Goal: Check status: Check status

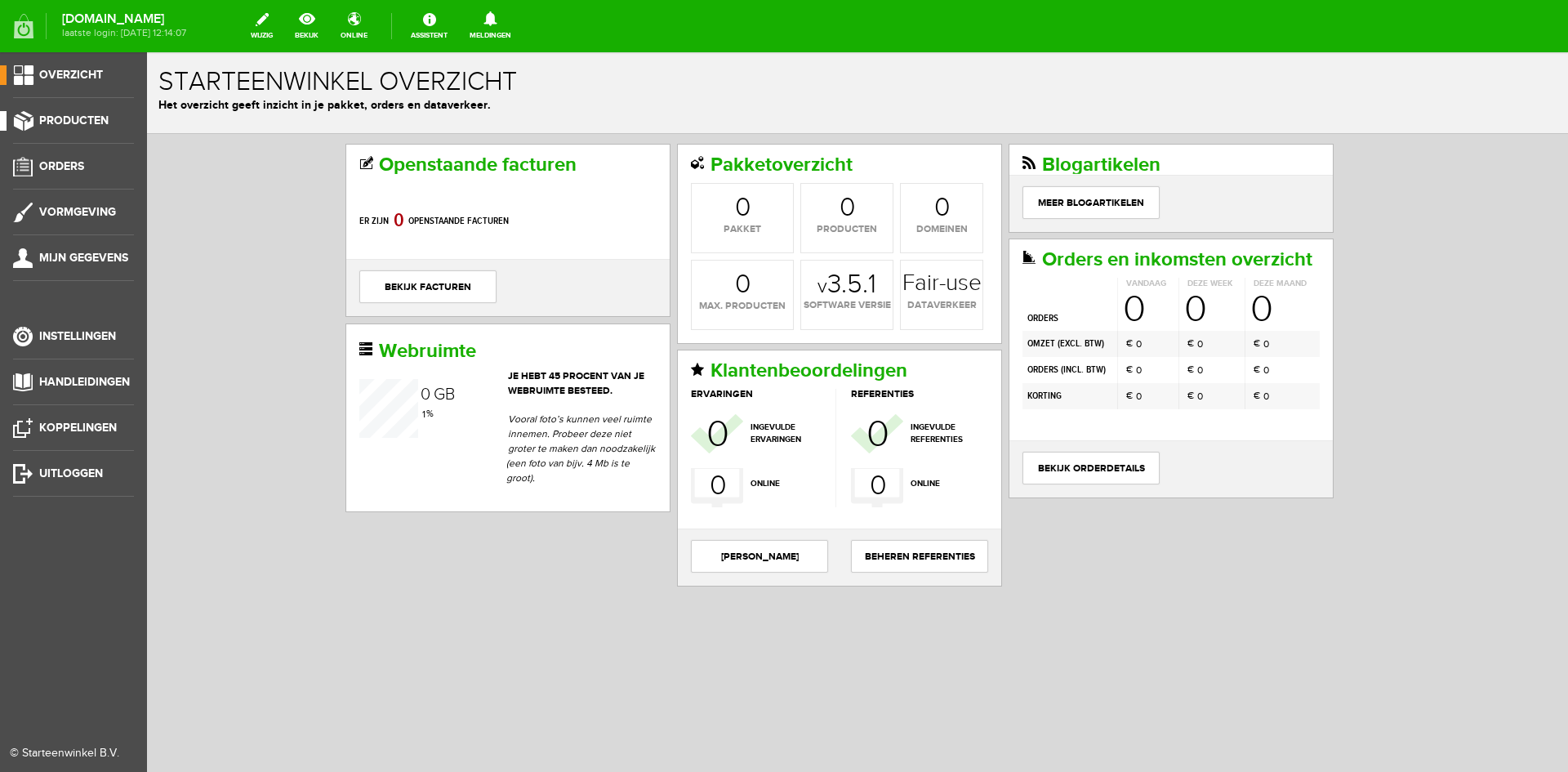
click at [64, 124] on span "Producten" at bounding box center [74, 120] width 70 height 14
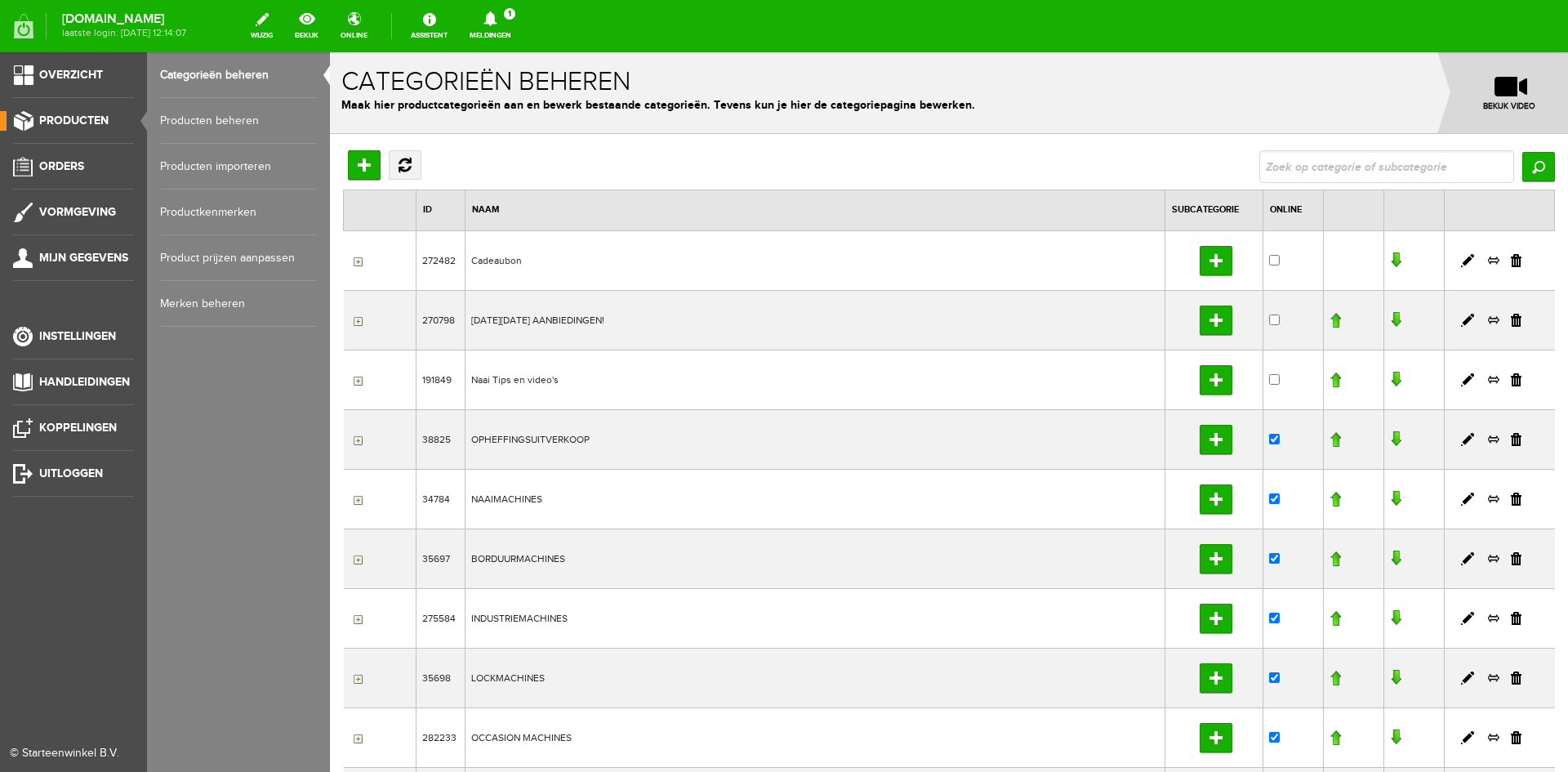
click at [218, 122] on link "Producten beheren" at bounding box center [238, 120] width 157 height 46
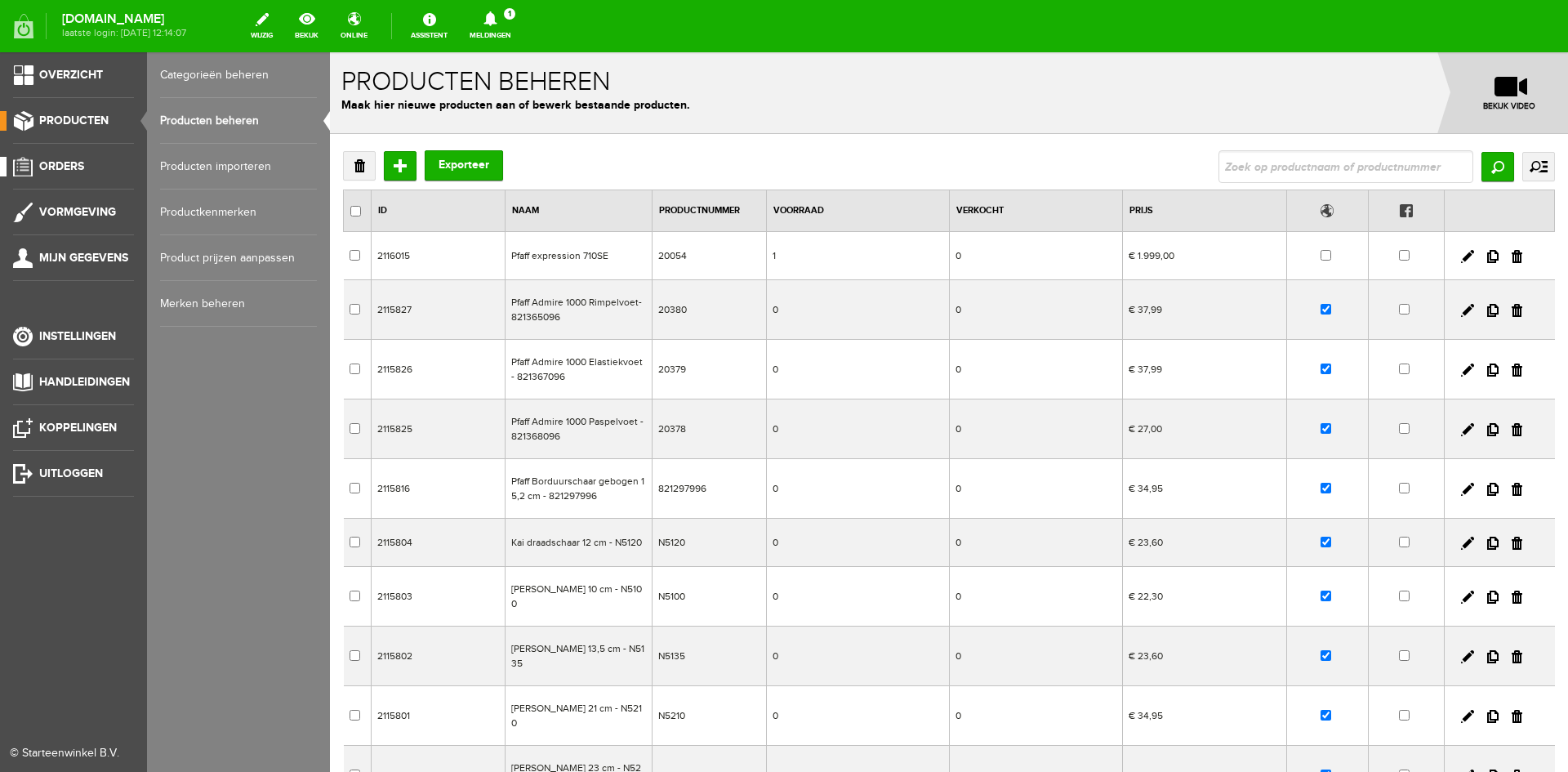
click at [70, 161] on span "Orders" at bounding box center [62, 166] width 45 height 14
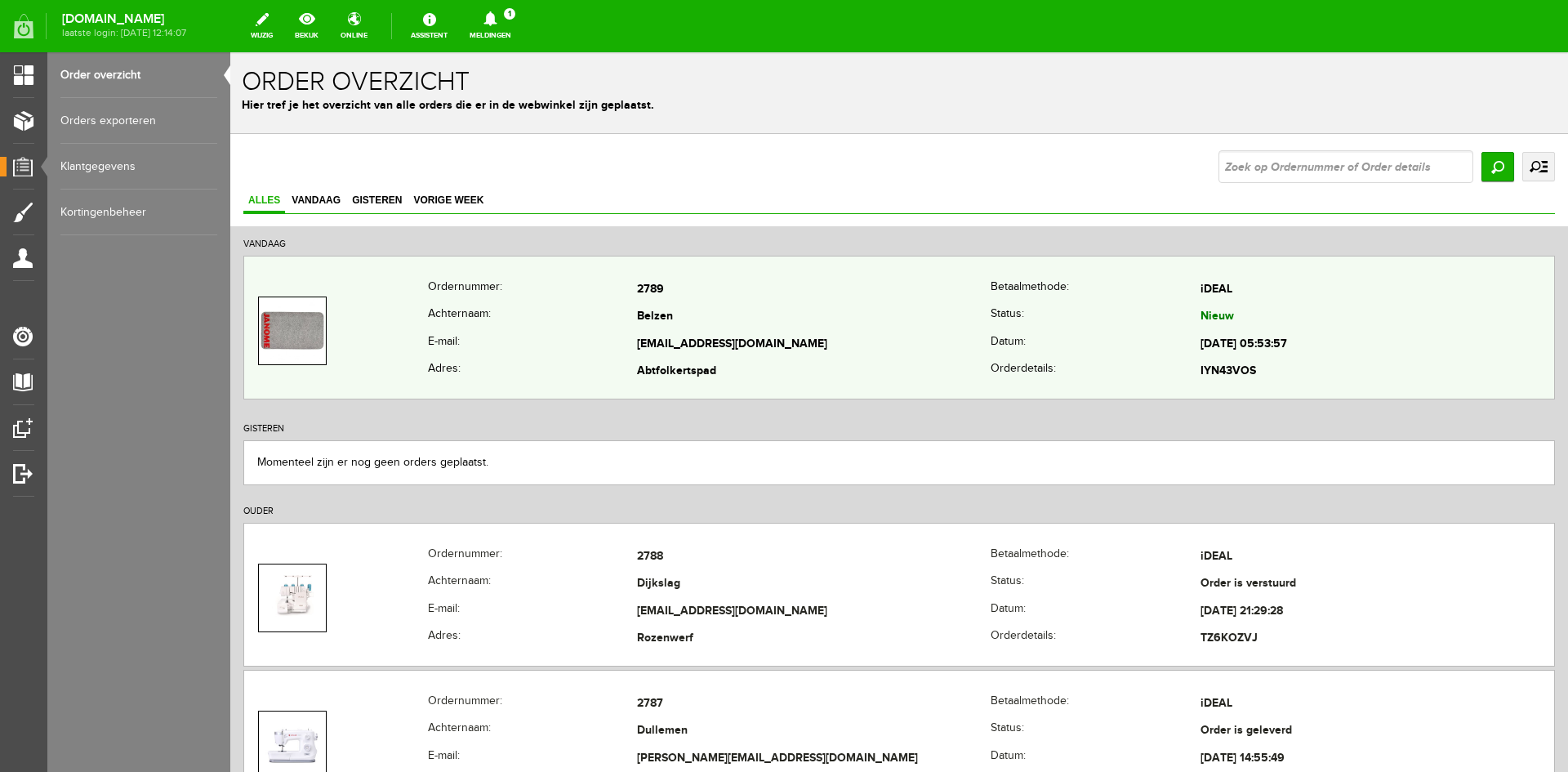
click at [842, 305] on td "Belzen" at bounding box center [814, 318] width 354 height 27
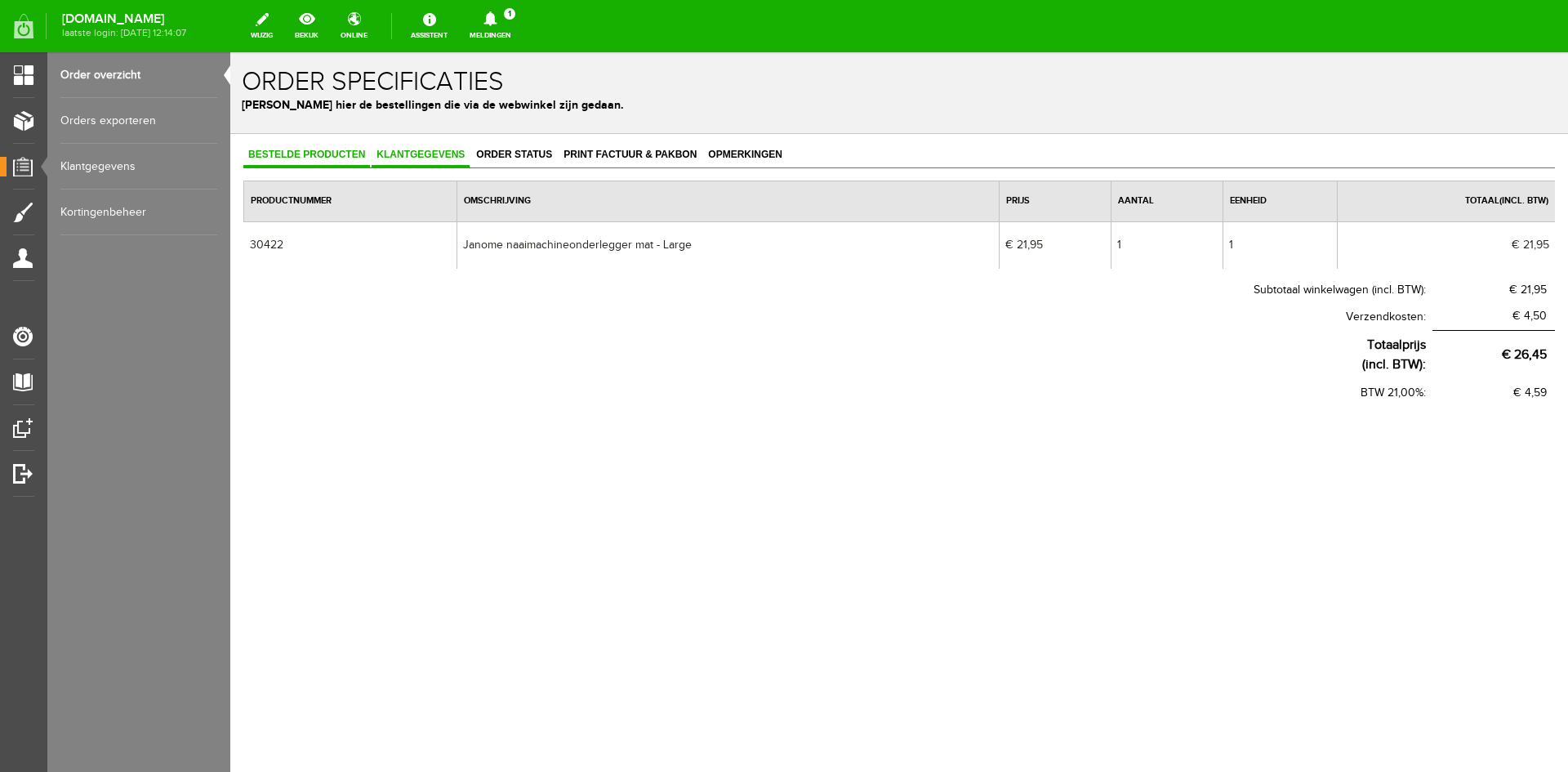
click at [419, 150] on span "Klantgegevens" at bounding box center [421, 154] width 98 height 11
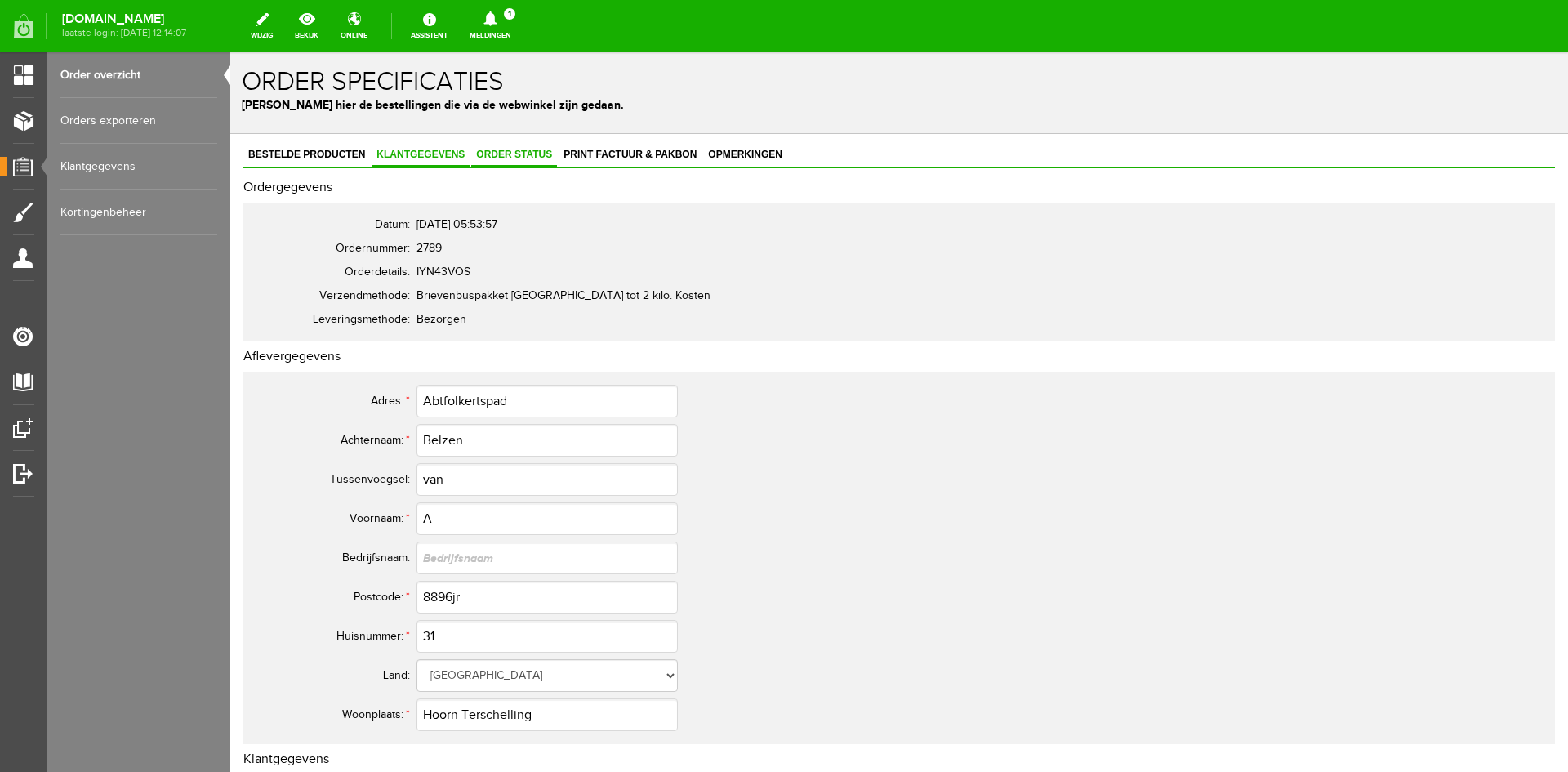
click at [507, 156] on span "Order status" at bounding box center [514, 154] width 86 height 11
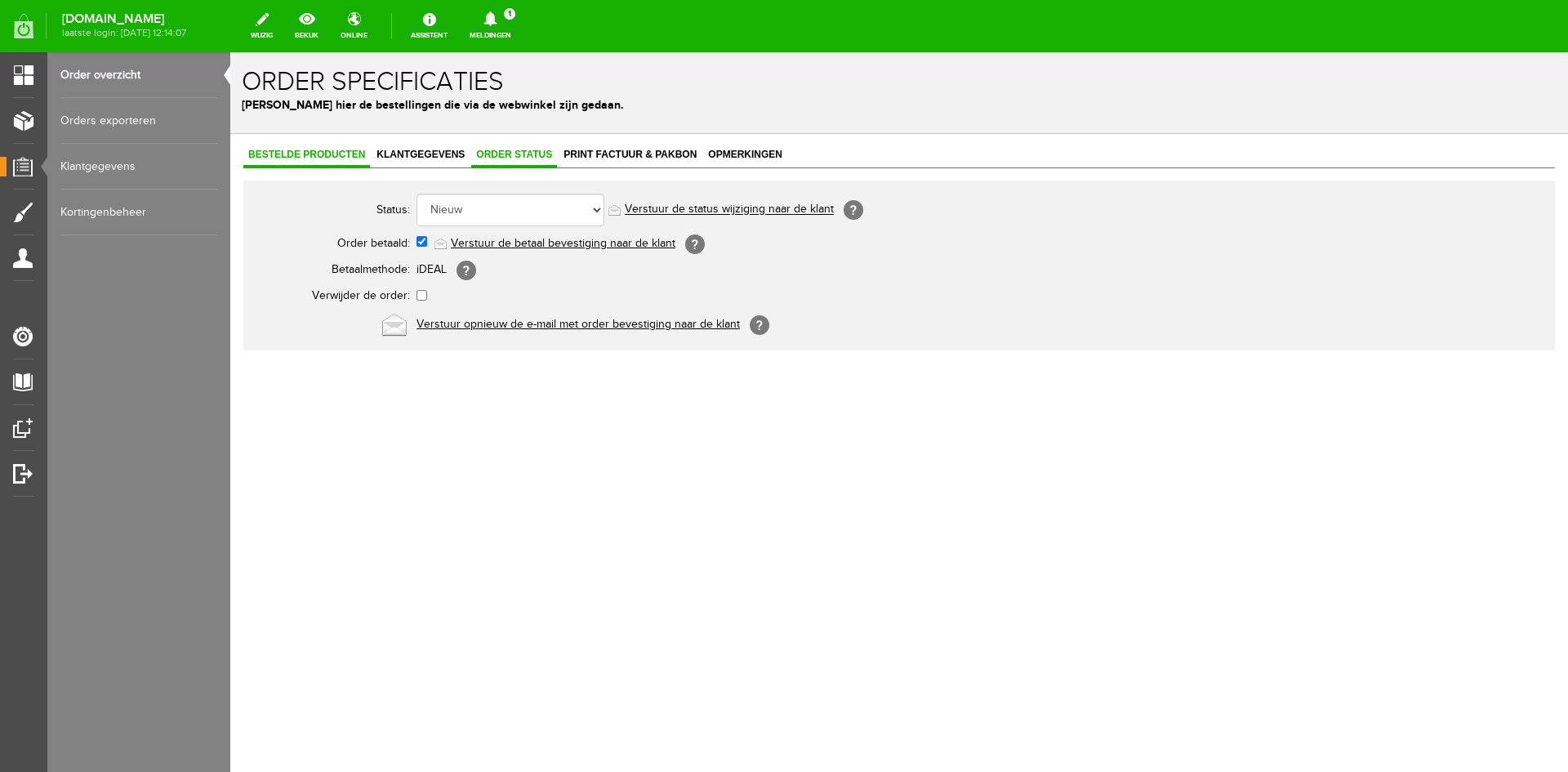
click at [326, 155] on span "Bestelde producten" at bounding box center [306, 154] width 126 height 11
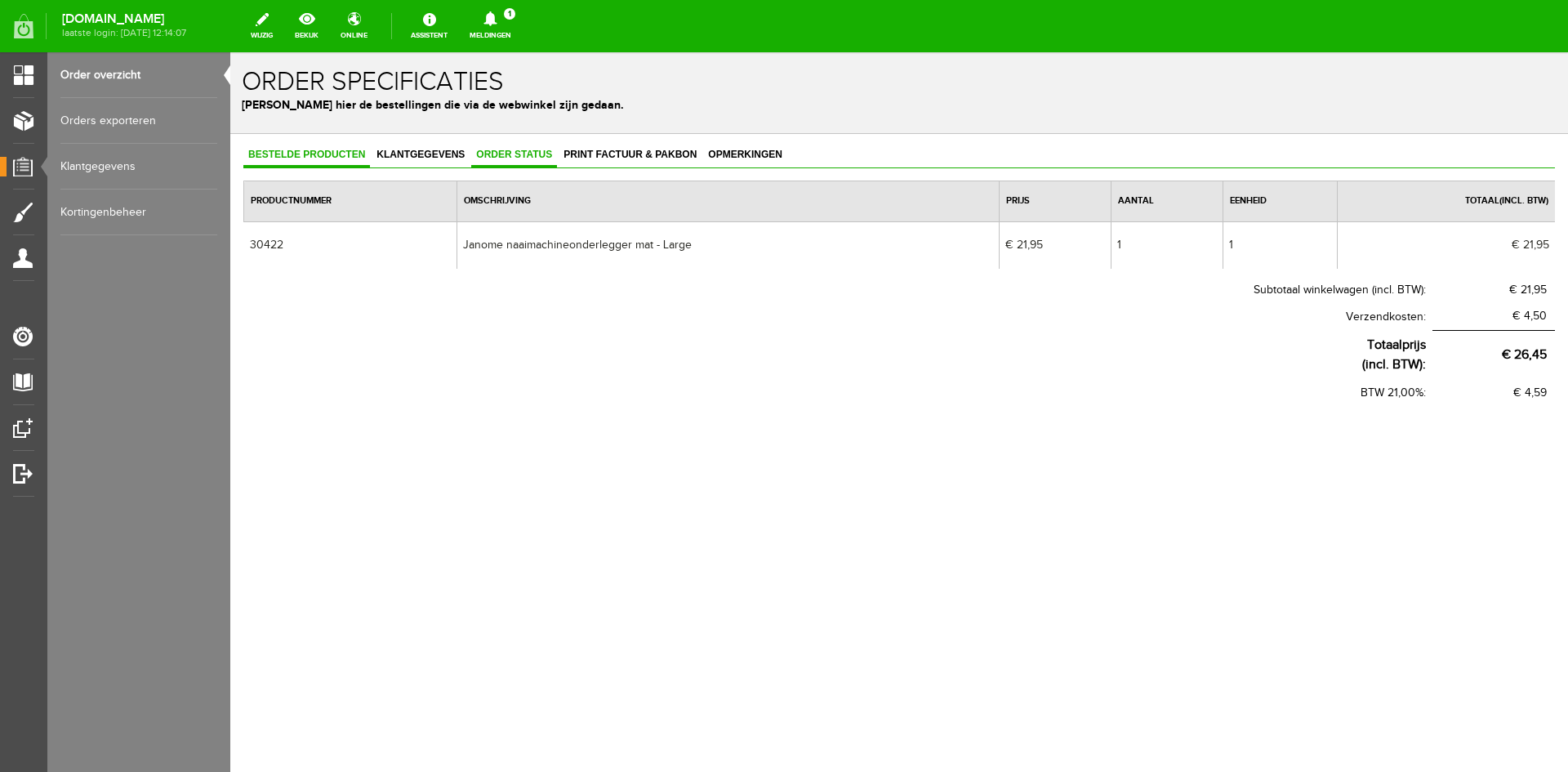
click at [498, 151] on span "Order status" at bounding box center [514, 154] width 86 height 11
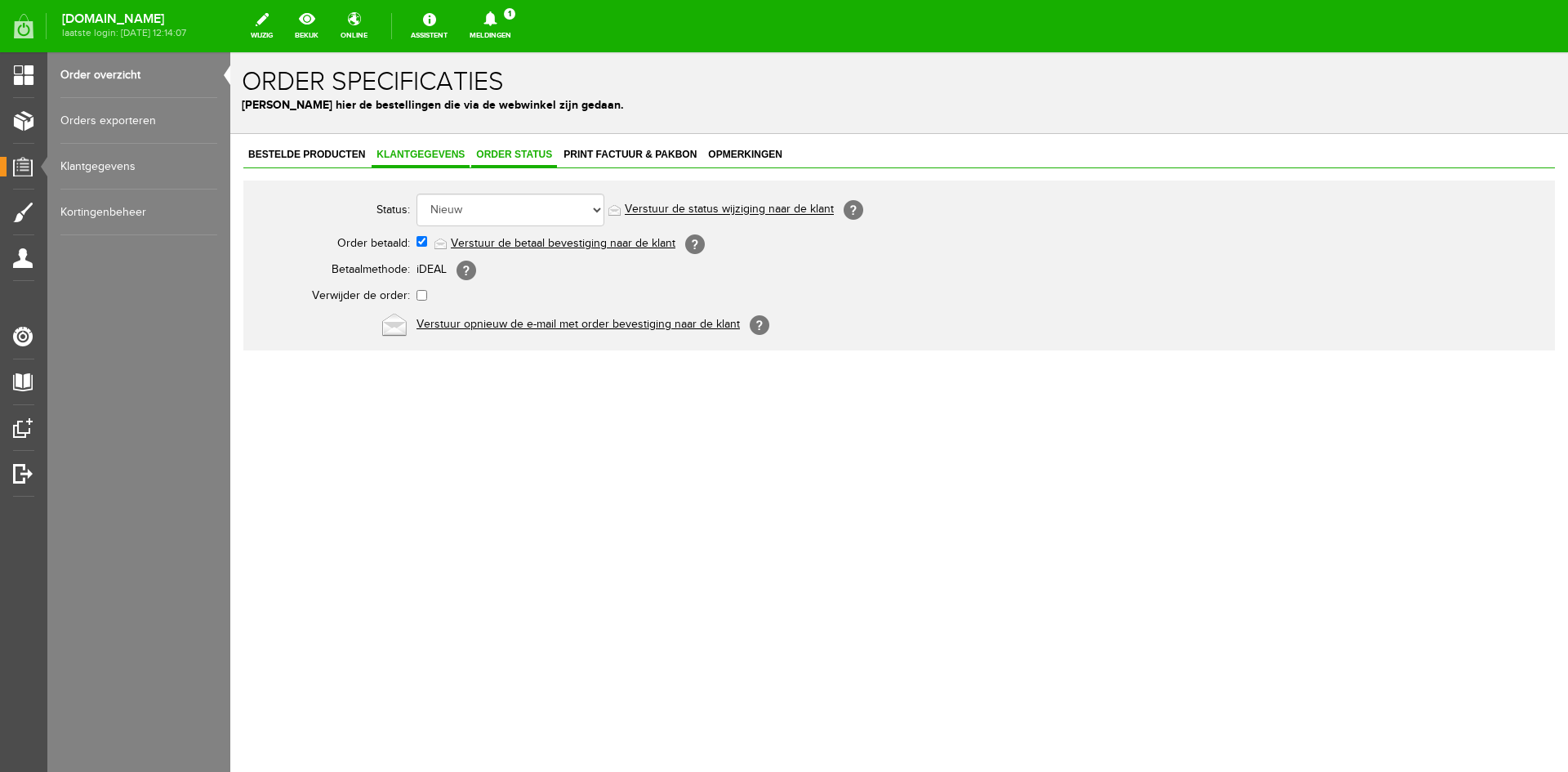
click at [424, 155] on span "Klantgegevens" at bounding box center [421, 154] width 98 height 11
